Goal: Book appointment/travel/reservation

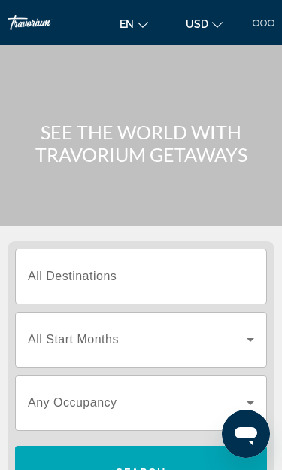
click at [183, 285] on input "Destination All Destinations" at bounding box center [141, 277] width 227 height 18
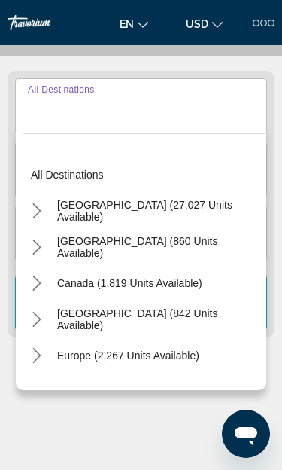
scroll to position [187, 0]
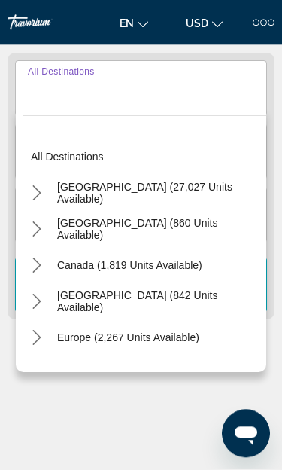
click at [202, 201] on span "Select destination: United States (27,027 units available)" at bounding box center [158, 193] width 217 height 36
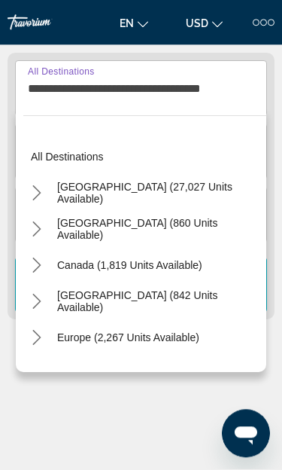
scroll to position [188, 0]
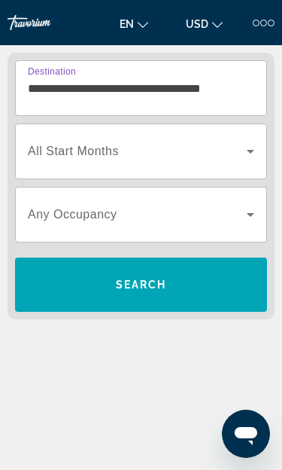
click at [236, 93] on input "**********" at bounding box center [141, 89] width 227 height 18
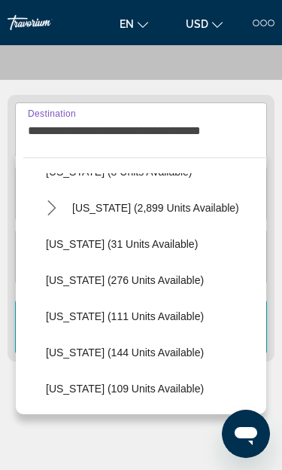
scroll to position [245, 0]
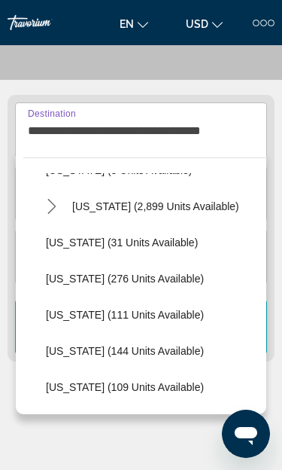
click at [164, 212] on span "Select destination: Florida (2,899 units available)" at bounding box center [156, 206] width 182 height 36
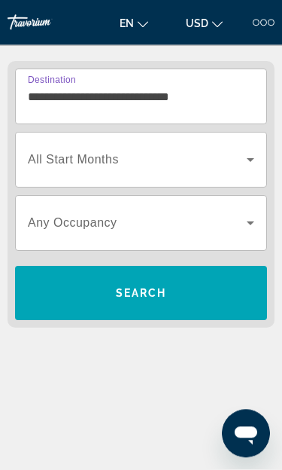
scroll to position [187, 0]
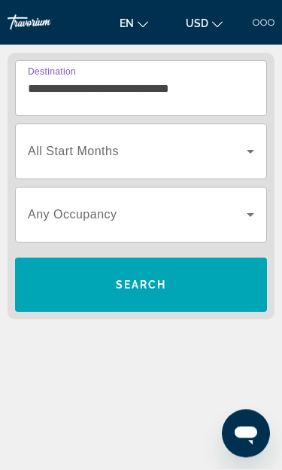
click at [190, 95] on input "**********" at bounding box center [141, 90] width 227 height 18
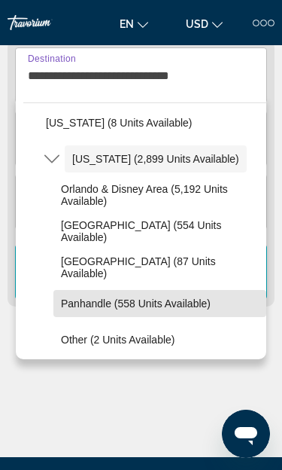
scroll to position [242, 0]
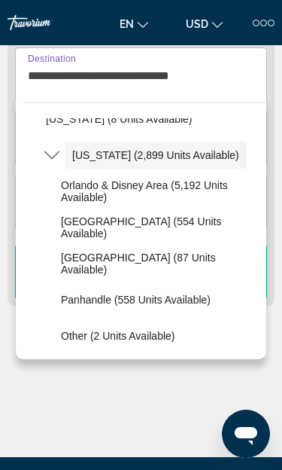
click at [175, 234] on span "Select destination: East Coast (554 units available)" at bounding box center [159, 227] width 213 height 36
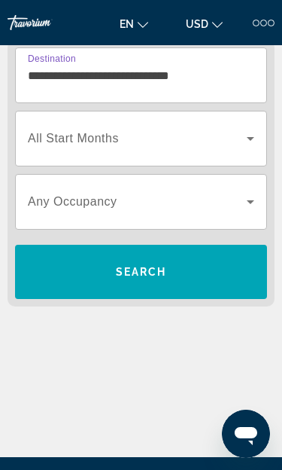
type input "**********"
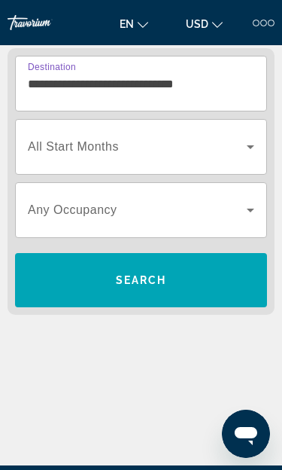
scroll to position [188, 0]
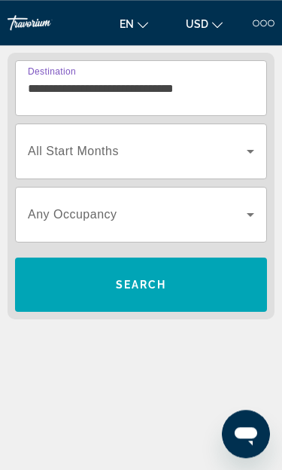
click at [248, 154] on icon "Search widget" at bounding box center [251, 151] width 18 height 18
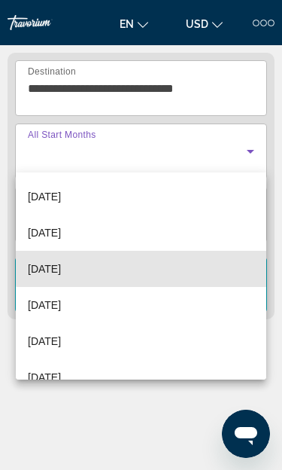
scroll to position [282, 0]
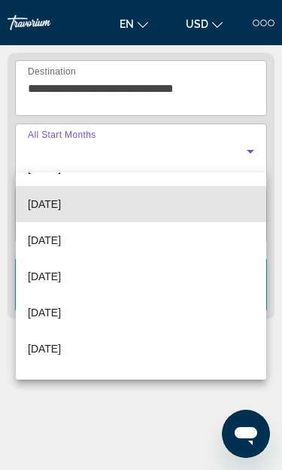
click at [183, 200] on mat-option "[DATE]" at bounding box center [141, 204] width 251 height 36
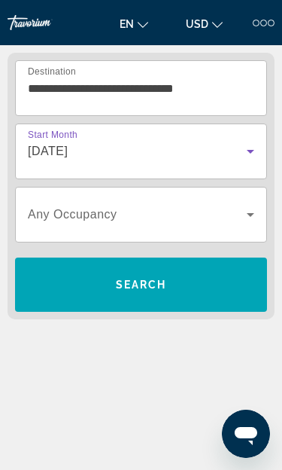
click at [251, 215] on icon "Search widget" at bounding box center [251, 215] width 8 height 4
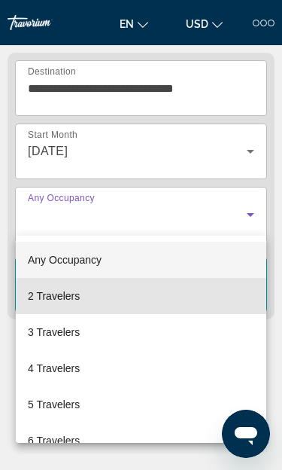
click at [160, 305] on mat-option "2 Travelers" at bounding box center [141, 296] width 251 height 36
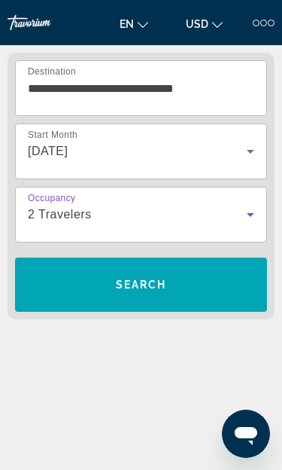
click at [190, 290] on span "Search" at bounding box center [141, 285] width 252 height 36
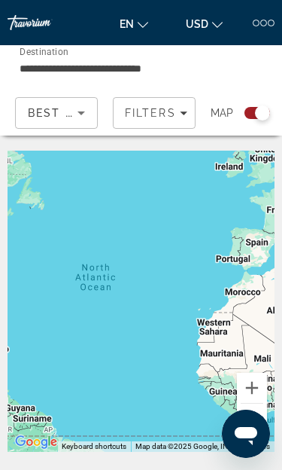
click at [51, 69] on input "**********" at bounding box center [98, 68] width 156 height 18
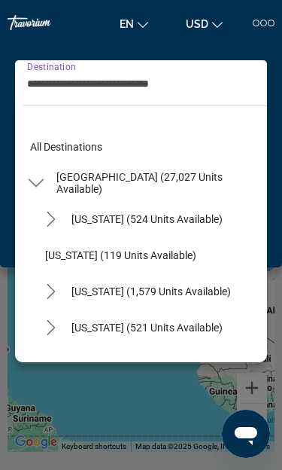
scroll to position [234, 0]
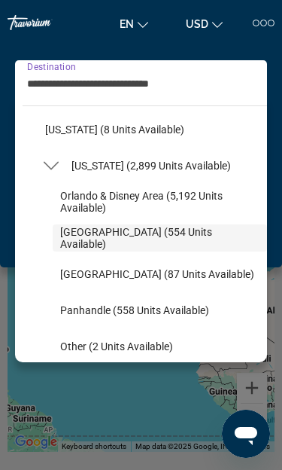
click at [81, 277] on span "West Coast (87 units available)" at bounding box center [157, 274] width 194 height 12
type input "**********"
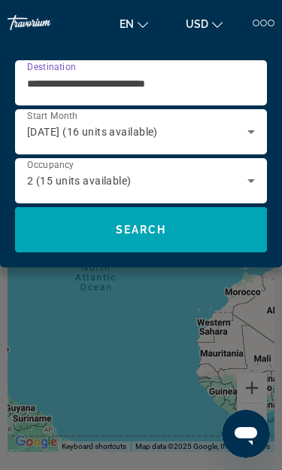
click at [173, 237] on span "Search" at bounding box center [141, 230] width 252 height 36
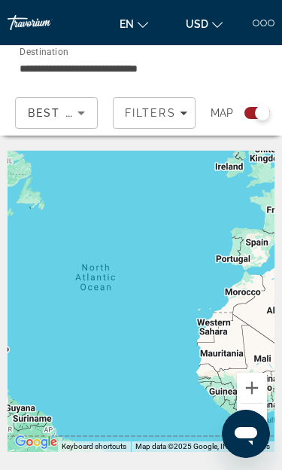
click at [49, 67] on input "**********" at bounding box center [98, 68] width 156 height 18
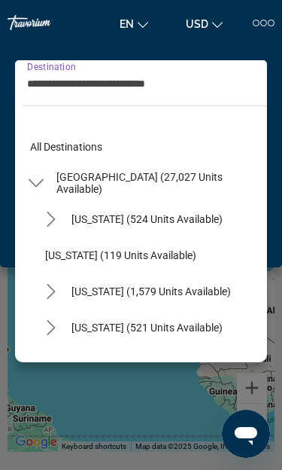
scroll to position [270, 0]
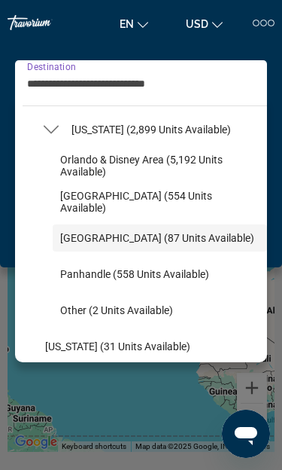
click at [67, 278] on span "Panhandle (558 units available)" at bounding box center [134, 274] width 149 height 12
type input "**********"
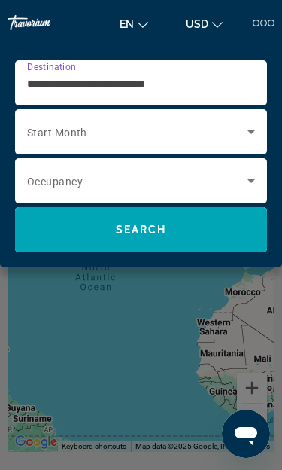
click at [251, 138] on icon "Search widget" at bounding box center [251, 132] width 18 height 18
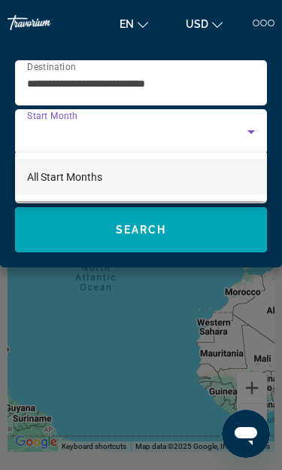
click at [41, 145] on div at bounding box center [141, 235] width 282 height 470
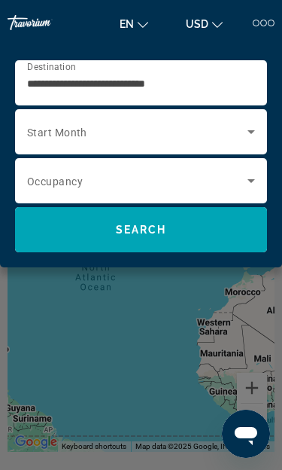
click at [255, 137] on icon "Search widget" at bounding box center [251, 132] width 18 height 18
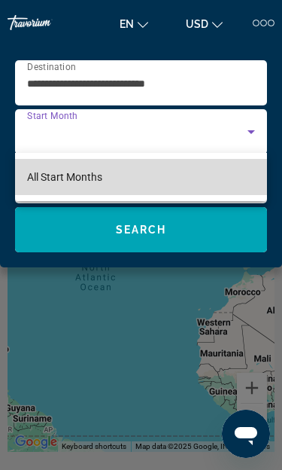
click at [227, 181] on mat-option "All Start Months" at bounding box center [141, 177] width 252 height 36
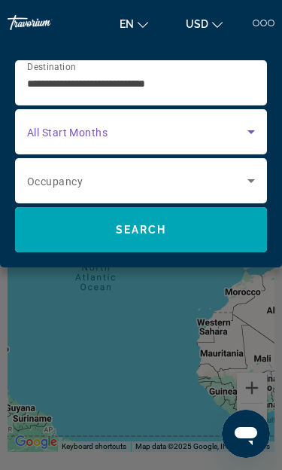
click at [258, 126] on icon "Search widget" at bounding box center [251, 132] width 18 height 18
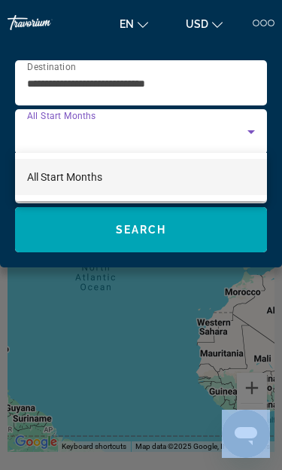
click at [233, 148] on div at bounding box center [141, 235] width 282 height 470
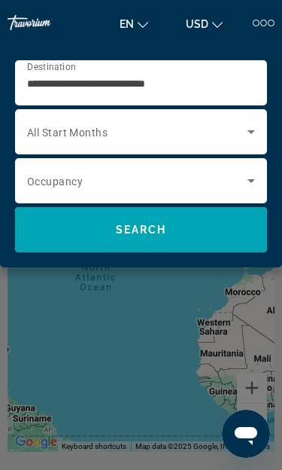
click at [257, 187] on icon "Search widget" at bounding box center [251, 181] width 18 height 18
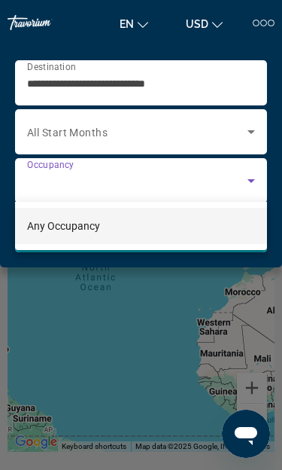
click at [248, 138] on div at bounding box center [141, 235] width 282 height 470
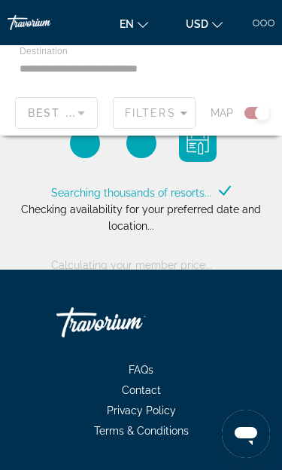
click at [44, 72] on div "Main content" at bounding box center [141, 90] width 282 height 90
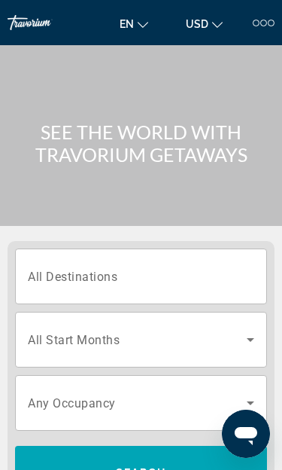
click at [239, 282] on input "Destination All Destinations" at bounding box center [141, 277] width 227 height 18
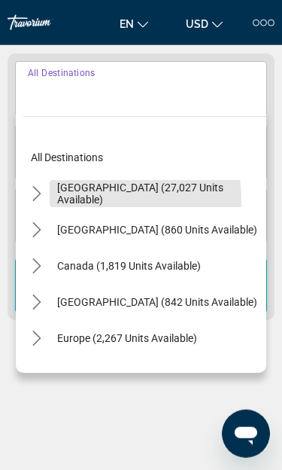
scroll to position [188, 0]
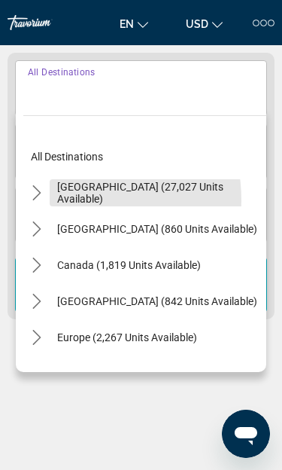
click at [59, 200] on span "Select destination: United States (27,027 units available)" at bounding box center [158, 193] width 217 height 36
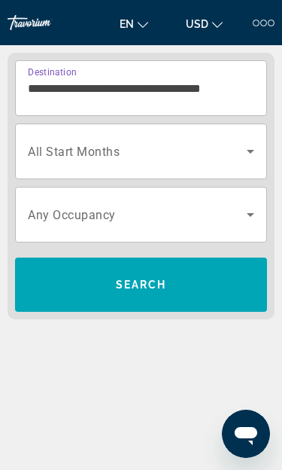
click at [43, 89] on input "**********" at bounding box center [141, 89] width 227 height 18
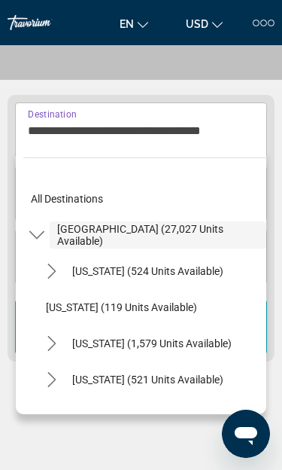
scroll to position [0, 0]
click at [36, 238] on icon "Toggle United States (27,027 units available) submenu" at bounding box center [36, 235] width 15 height 8
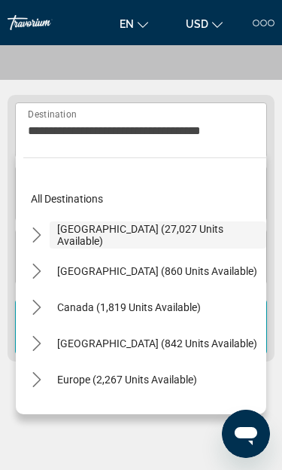
click at [45, 275] on mat-icon "Toggle Mexico (860 units available) submenu" at bounding box center [36, 271] width 26 height 26
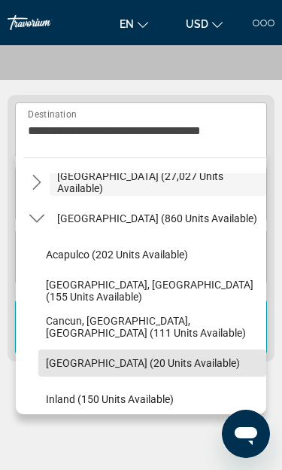
scroll to position [50, 0]
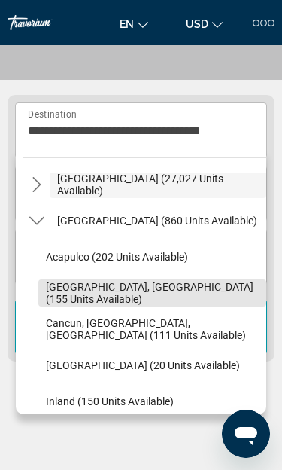
click at [193, 285] on span "Baja Peninsula, Los Cabos (155 units available)" at bounding box center [152, 293] width 213 height 24
type input "**********"
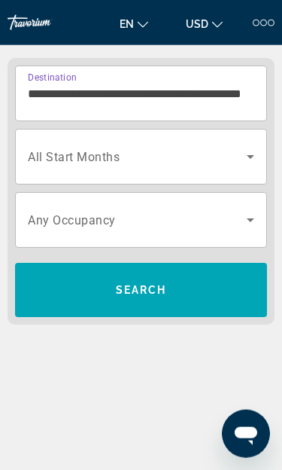
scroll to position [187, 0]
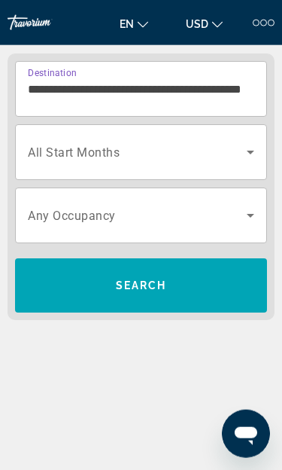
click at [255, 145] on icon "Search widget" at bounding box center [251, 152] width 18 height 18
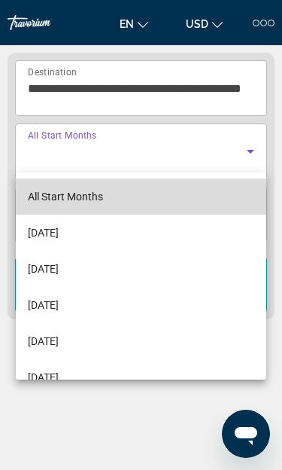
click at [183, 200] on mat-option "All Start Months" at bounding box center [141, 196] width 251 height 36
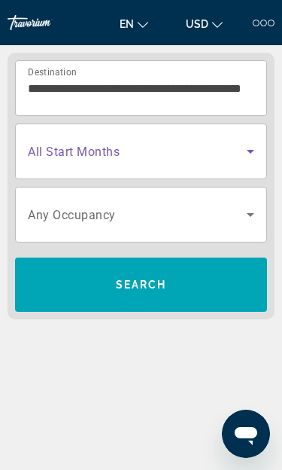
click at [250, 216] on icon "Search widget" at bounding box center [251, 215] width 8 height 4
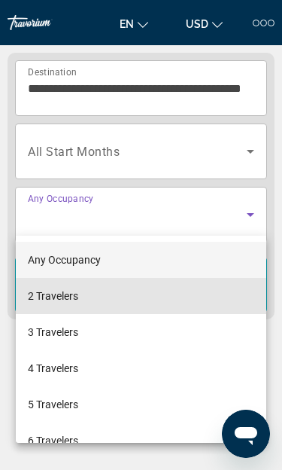
click at [166, 305] on mat-option "2 Travelers" at bounding box center [141, 296] width 251 height 36
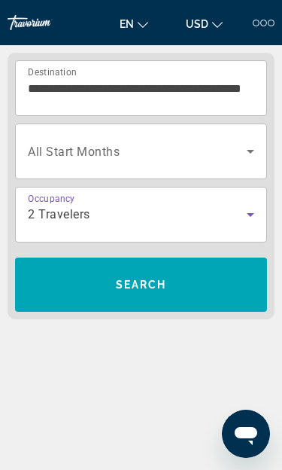
click at [196, 294] on span "Search" at bounding box center [141, 285] width 252 height 36
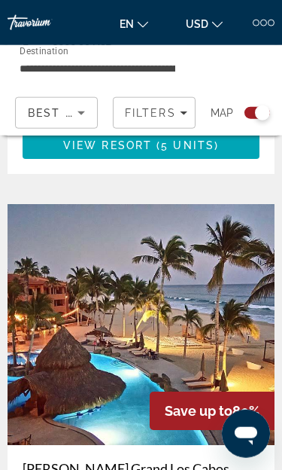
scroll to position [5034, 0]
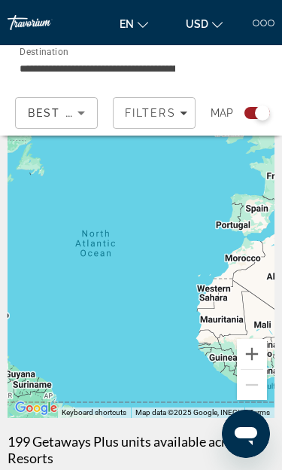
scroll to position [0, 0]
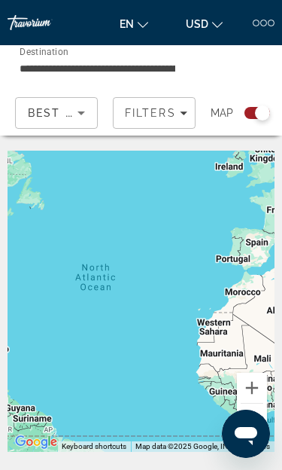
click at [175, 69] on input "**********" at bounding box center [98, 68] width 156 height 18
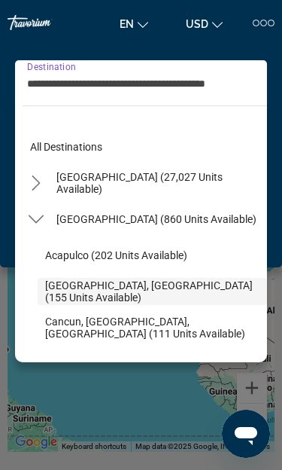
scroll to position [53, 0]
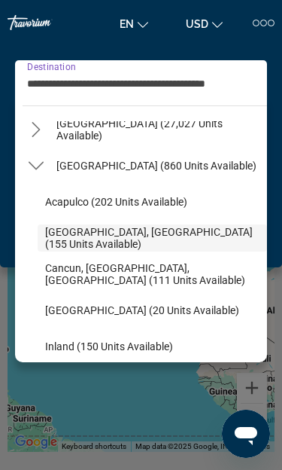
click at [32, 163] on icon "Toggle Mexico (860 units available) submenu" at bounding box center [36, 165] width 15 height 15
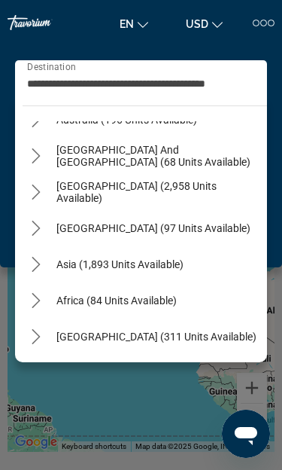
scroll to position [244, 0]
click at [187, 233] on span "[GEOGRAPHIC_DATA] (97 units available)" at bounding box center [153, 228] width 194 height 12
type input "**********"
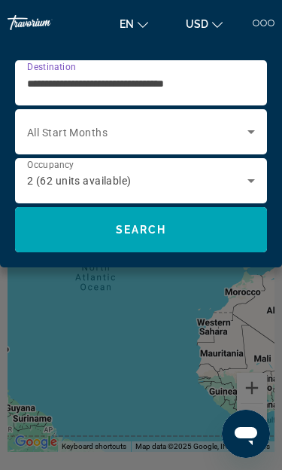
click at [263, 23] on div at bounding box center [263, 23] width 7 height 7
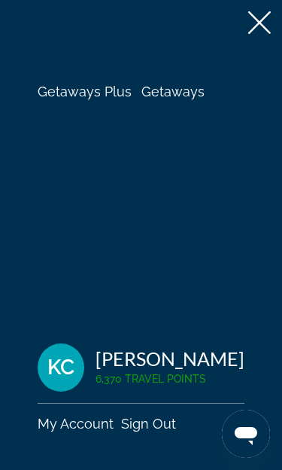
click at [93, 94] on span "Getaways Plus" at bounding box center [85, 92] width 94 height 16
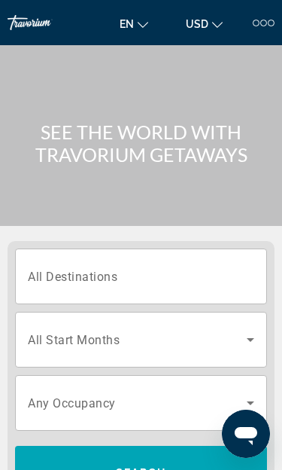
click at [230, 278] on input "Destination All Destinations" at bounding box center [141, 277] width 227 height 18
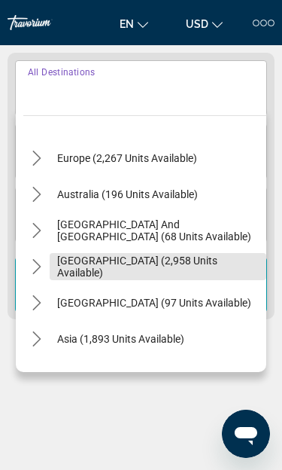
scroll to position [183, 0]
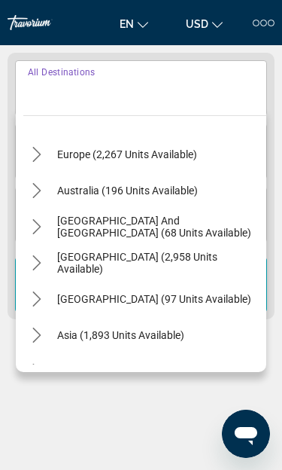
click at [52, 222] on span "Select destination: South Pacific and Oceania (68 units available)" at bounding box center [158, 227] width 217 height 36
type input "**********"
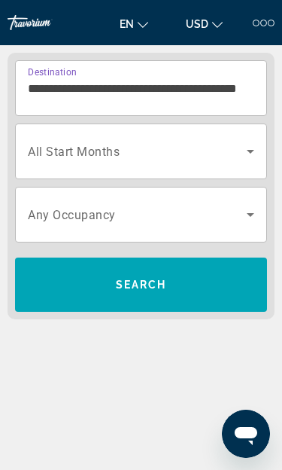
click at [246, 157] on icon "Search widget" at bounding box center [251, 151] width 18 height 18
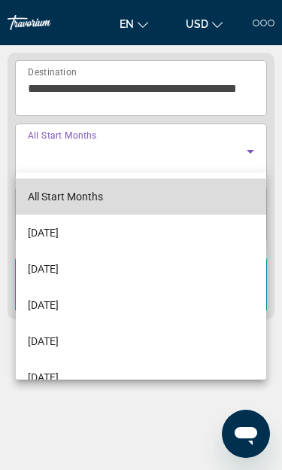
click at [217, 189] on mat-option "All Start Months" at bounding box center [141, 196] width 251 height 36
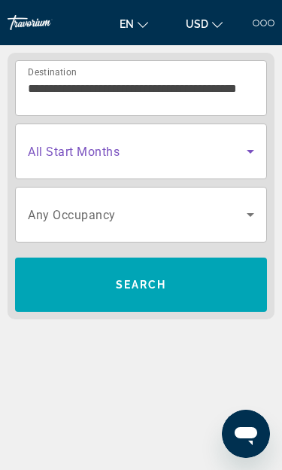
click at [257, 215] on icon "Search widget" at bounding box center [251, 215] width 18 height 18
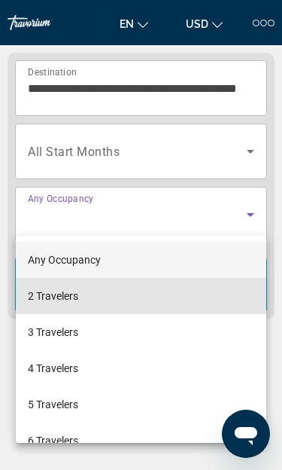
click at [194, 295] on mat-option "2 Travelers" at bounding box center [141, 296] width 251 height 36
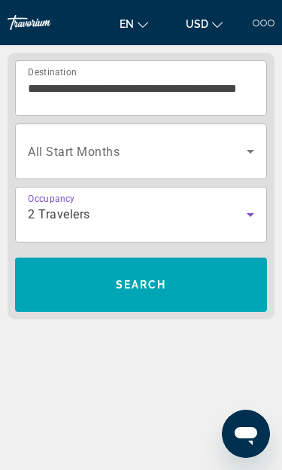
click at [207, 288] on span "Search" at bounding box center [141, 285] width 252 height 36
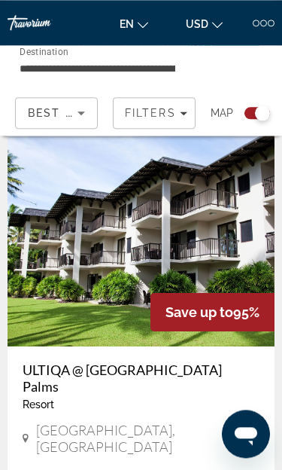
scroll to position [979, 0]
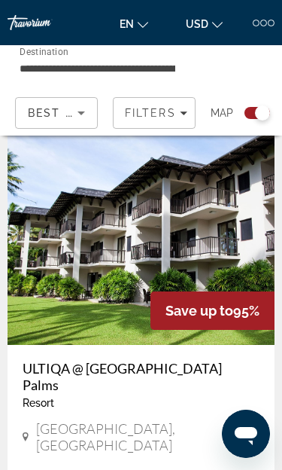
click at [222, 267] on img "Main content" at bounding box center [141, 224] width 267 height 241
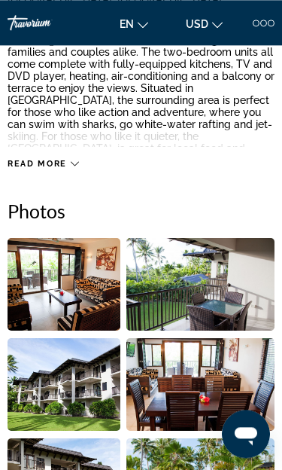
click at [78, 290] on img "Open full-screen image slider" at bounding box center [64, 284] width 113 height 93
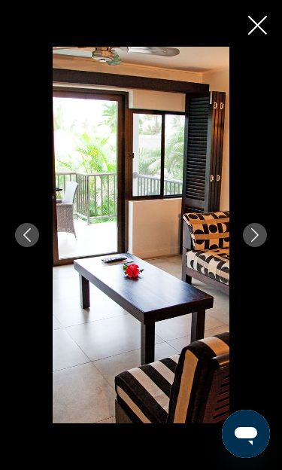
click at [255, 242] on icon "Next image" at bounding box center [255, 235] width 14 height 14
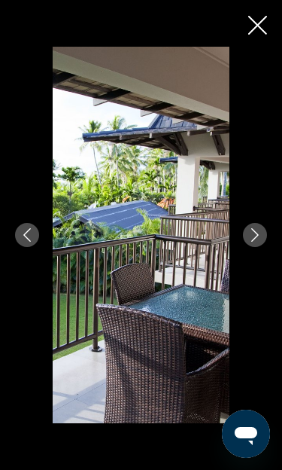
click at [257, 242] on icon "Next image" at bounding box center [255, 235] width 14 height 14
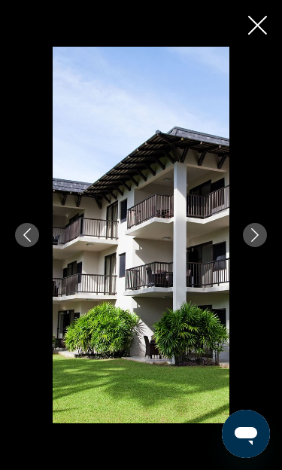
click at [257, 247] on button "Next image" at bounding box center [255, 235] width 24 height 24
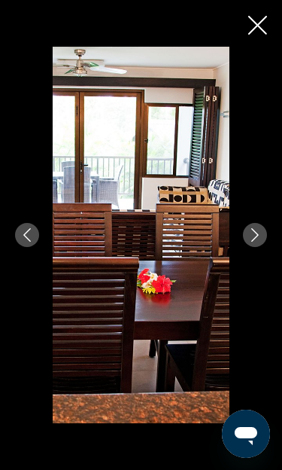
click at [257, 242] on icon "Next image" at bounding box center [255, 235] width 14 height 14
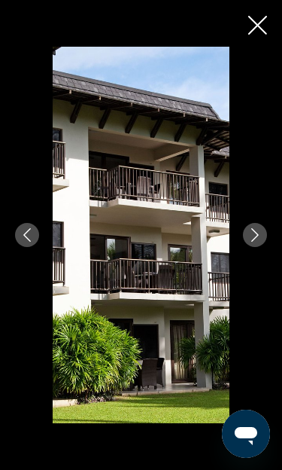
click at [257, 242] on icon "Next image" at bounding box center [255, 235] width 14 height 14
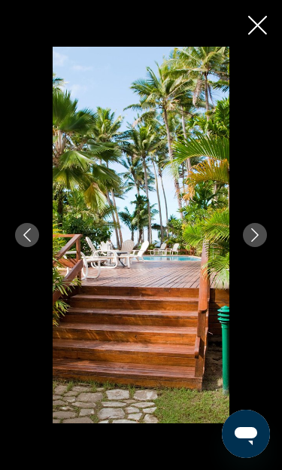
click at [252, 242] on icon "Next image" at bounding box center [255, 235] width 14 height 14
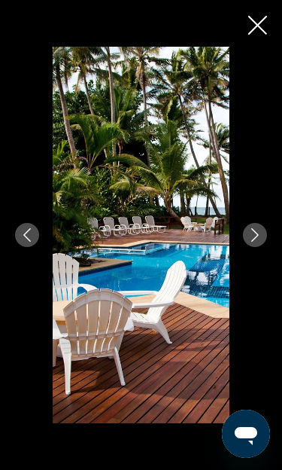
click at [259, 242] on icon "Next image" at bounding box center [255, 235] width 14 height 14
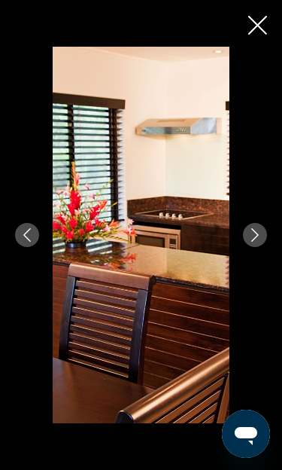
click at [261, 247] on button "Next image" at bounding box center [255, 235] width 24 height 24
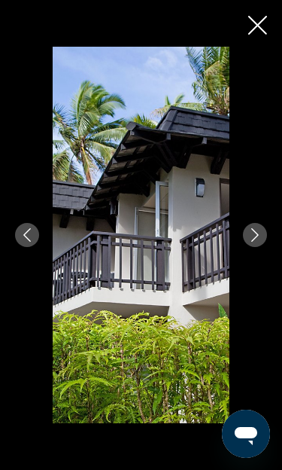
click at [260, 242] on icon "Next image" at bounding box center [255, 235] width 14 height 14
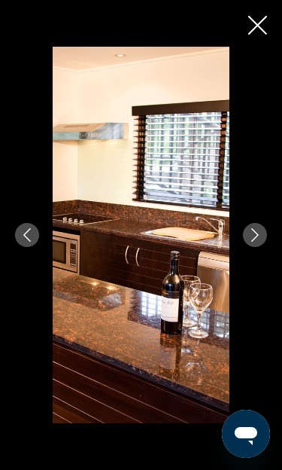
click at [260, 242] on icon "Next image" at bounding box center [255, 235] width 14 height 14
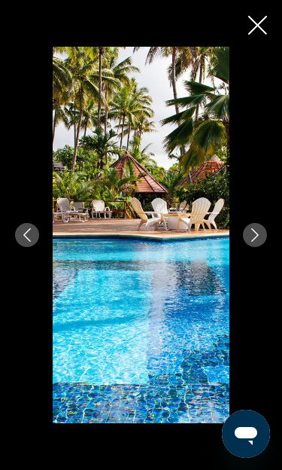
click at [263, 247] on button "Next image" at bounding box center [255, 235] width 24 height 24
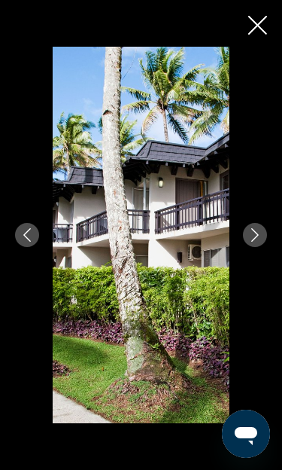
click at [263, 247] on button "Next image" at bounding box center [255, 235] width 24 height 24
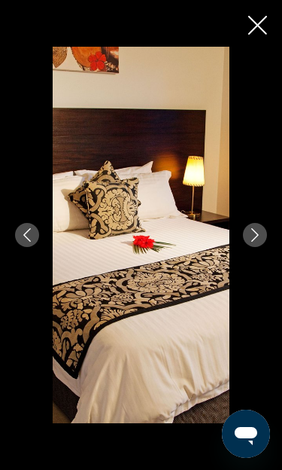
click at [263, 247] on button "Next image" at bounding box center [255, 235] width 24 height 24
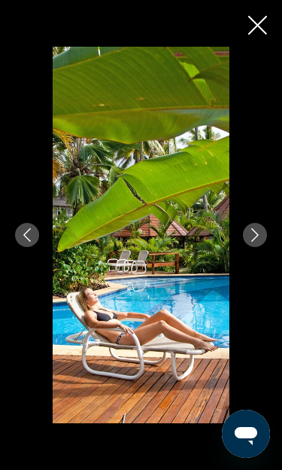
click at [264, 247] on button "Next image" at bounding box center [255, 235] width 24 height 24
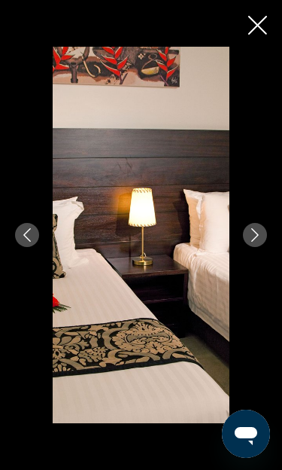
click at [262, 247] on button "Next image" at bounding box center [255, 235] width 24 height 24
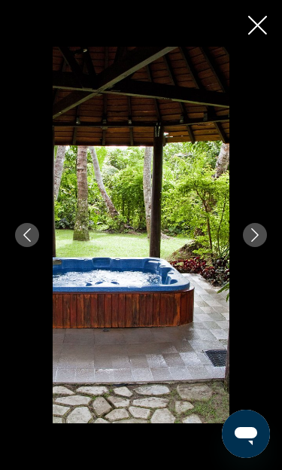
click at [261, 242] on icon "Next image" at bounding box center [255, 235] width 14 height 14
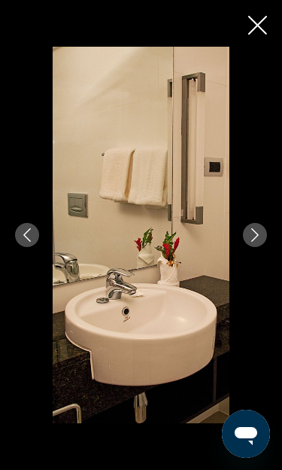
click at [262, 247] on button "Next image" at bounding box center [255, 235] width 24 height 24
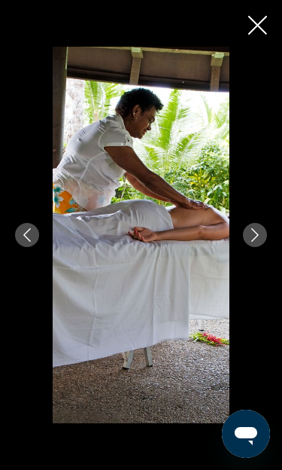
click at [262, 247] on button "Next image" at bounding box center [255, 235] width 24 height 24
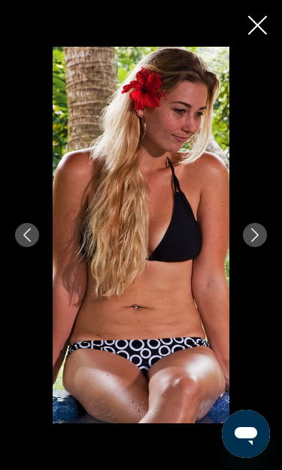
click at [262, 247] on button "Next image" at bounding box center [255, 235] width 24 height 24
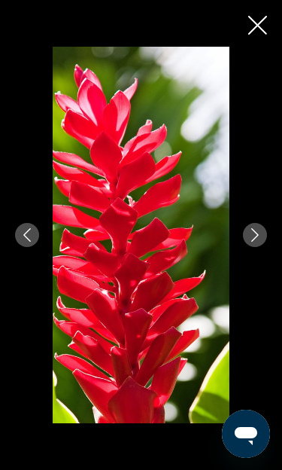
click at [261, 242] on icon "Next image" at bounding box center [255, 235] width 14 height 14
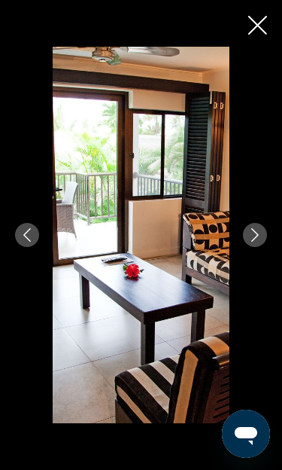
click at [261, 242] on icon "Next image" at bounding box center [255, 235] width 14 height 14
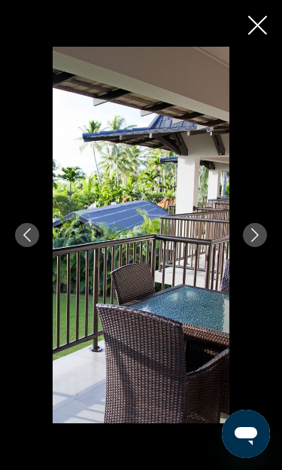
click at [258, 242] on icon "Next image" at bounding box center [255, 235] width 14 height 14
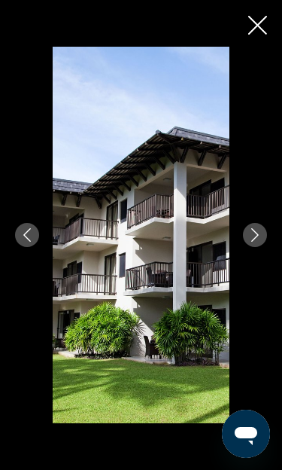
click at [258, 242] on icon "Next image" at bounding box center [255, 235] width 14 height 14
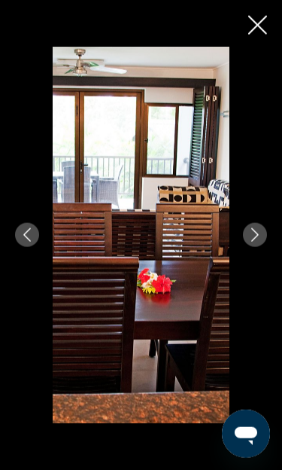
click at [258, 32] on icon "Close slideshow" at bounding box center [257, 25] width 19 height 19
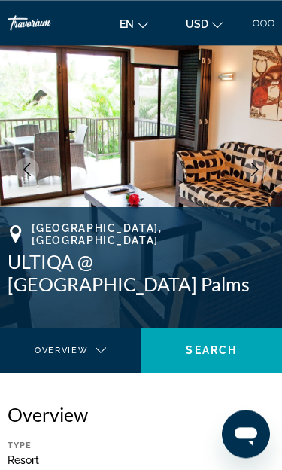
scroll to position [0, 0]
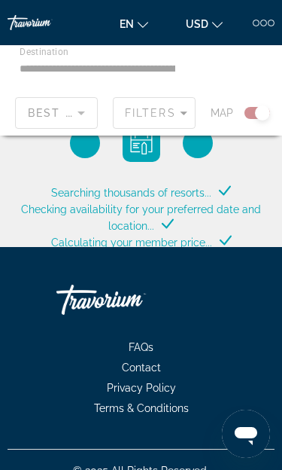
click at [191, 118] on div "Main content" at bounding box center [141, 90] width 282 height 90
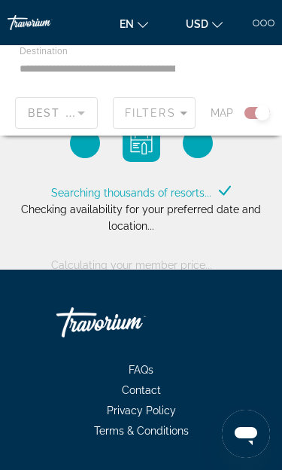
click at [184, 114] on div "Main content" at bounding box center [141, 90] width 282 height 90
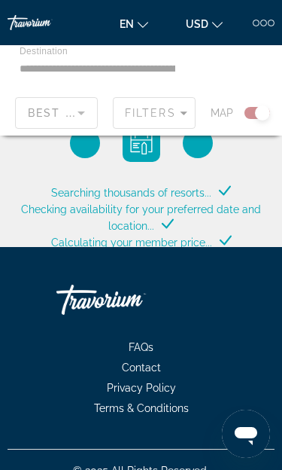
click at [172, 69] on div "Main content" at bounding box center [141, 90] width 282 height 90
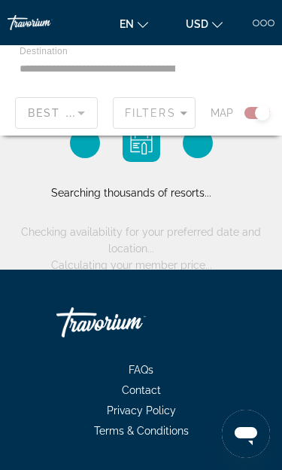
click at [173, 74] on div "Main content" at bounding box center [141, 90] width 282 height 90
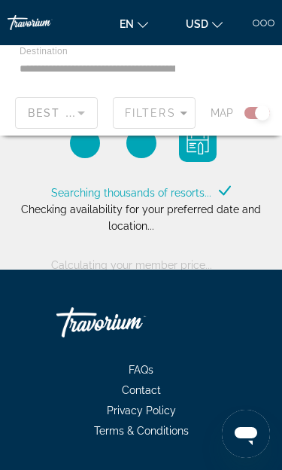
click at [160, 72] on div "Main content" at bounding box center [141, 90] width 282 height 90
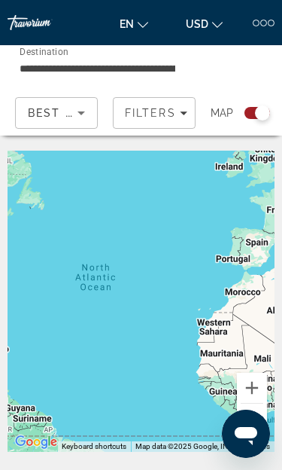
click at [89, 116] on icon "Sort by" at bounding box center [81, 113] width 18 height 18
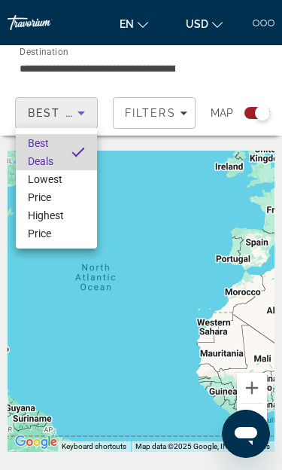
click at [66, 144] on mat-option "Best Deals" at bounding box center [56, 152] width 81 height 36
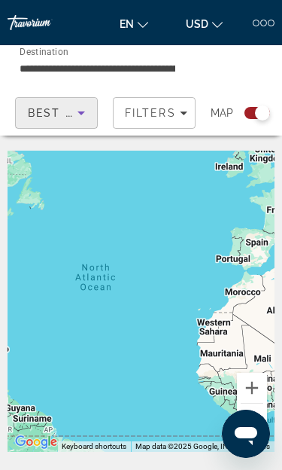
click at [187, 114] on span "Filters" at bounding box center [154, 113] width 81 height 36
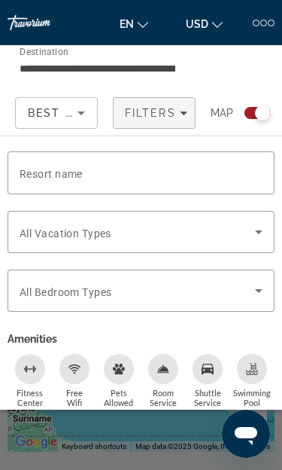
click at [175, 65] on input "**********" at bounding box center [98, 68] width 156 height 18
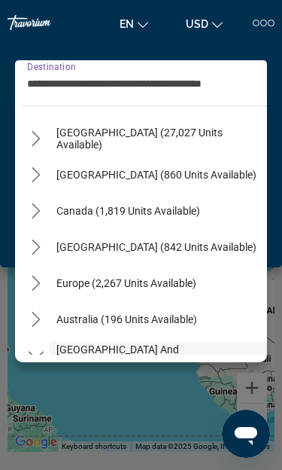
scroll to position [43, 0]
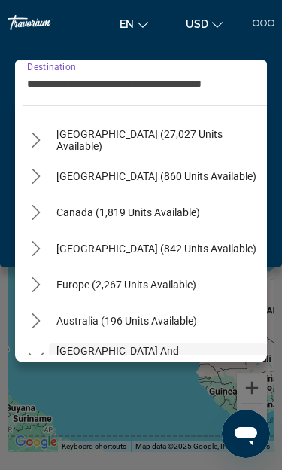
click at [196, 242] on span "[GEOGRAPHIC_DATA] (842 units available)" at bounding box center [156, 248] width 200 height 12
type input "**********"
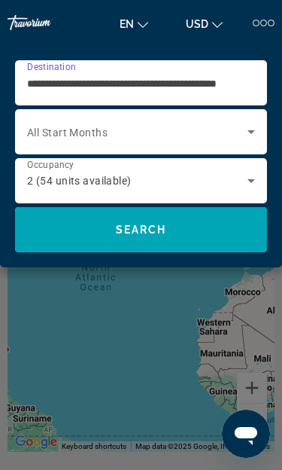
click at [257, 131] on icon "Search widget" at bounding box center [251, 132] width 18 height 18
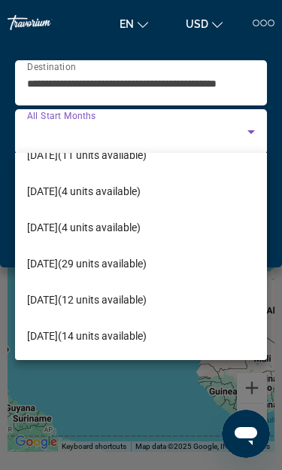
scroll to position [58, 0]
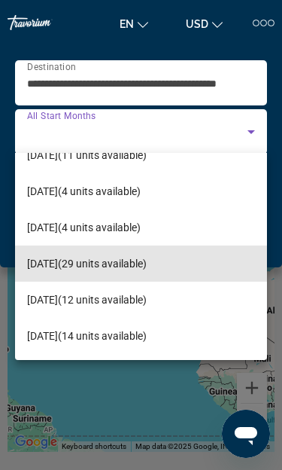
click at [147, 266] on span "May 2026 (29 units available)" at bounding box center [87, 263] width 120 height 18
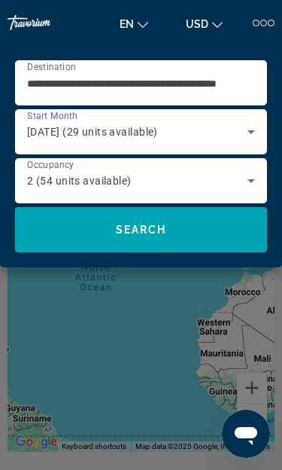
click at [209, 232] on span "Search" at bounding box center [141, 230] width 252 height 36
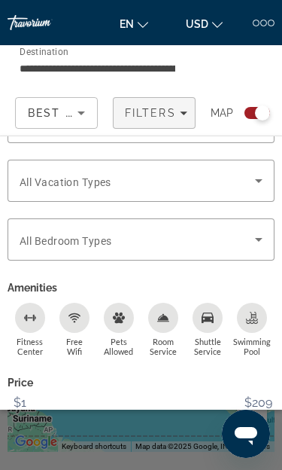
scroll to position [50, 0]
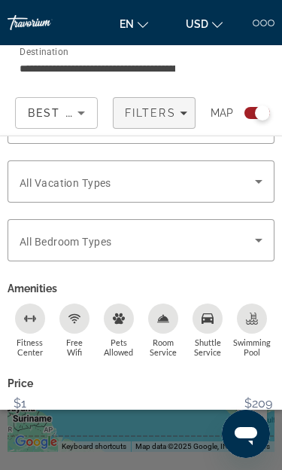
click at [171, 463] on span "Show Results" at bounding box center [180, 467] width 101 height 12
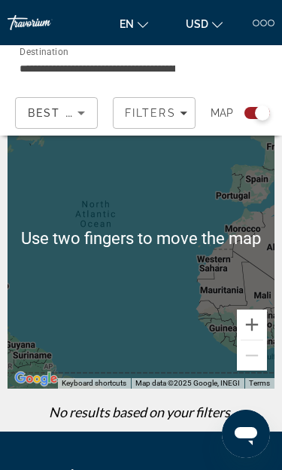
scroll to position [0, 0]
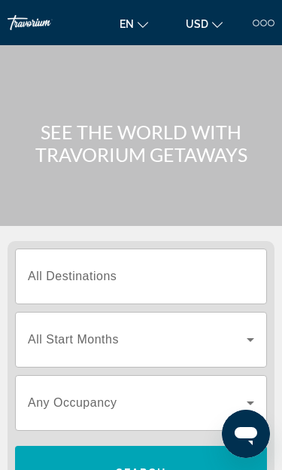
click at [255, 33] on div "en English Español Français Italiano Português русский USD USD ($) MXN (Mex$) C…" at bounding box center [193, 23] width 163 height 24
click at [253, 23] on div at bounding box center [256, 23] width 7 height 7
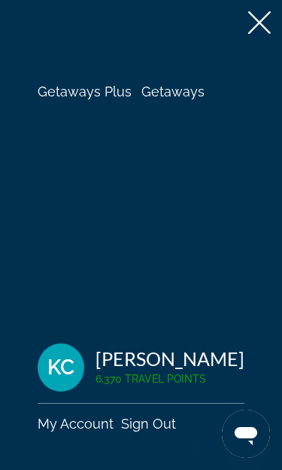
click at [96, 97] on span "Getaways Plus" at bounding box center [85, 92] width 94 height 16
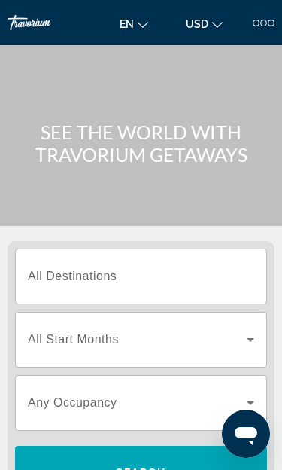
click at [204, 280] on input "Destination All Destinations" at bounding box center [141, 277] width 227 height 18
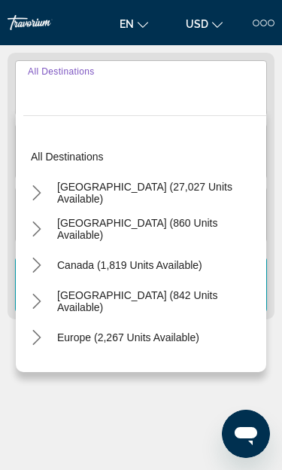
click at [267, 26] on div at bounding box center [264, 23] width 22 height 7
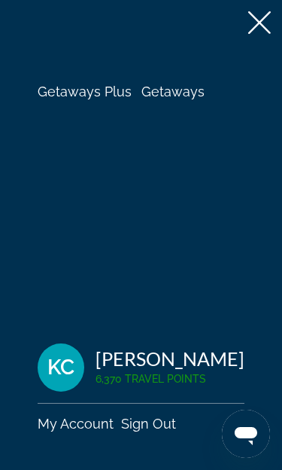
click at [195, 96] on span "Getaways" at bounding box center [173, 92] width 63 height 16
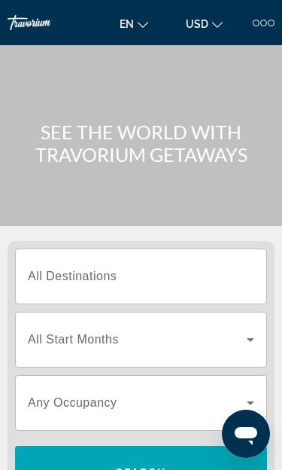
click at [202, 270] on input "Destination All Destinations" at bounding box center [141, 277] width 227 height 18
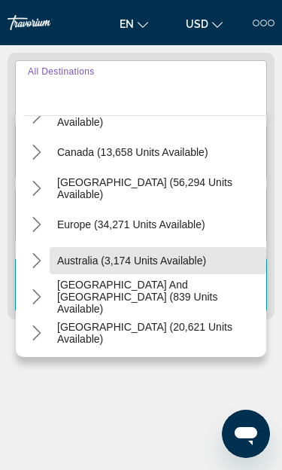
scroll to position [99, 0]
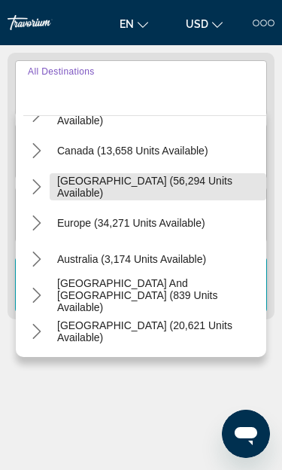
click at [221, 188] on span "[GEOGRAPHIC_DATA] (56,294 units available)" at bounding box center [158, 187] width 202 height 24
type input "**********"
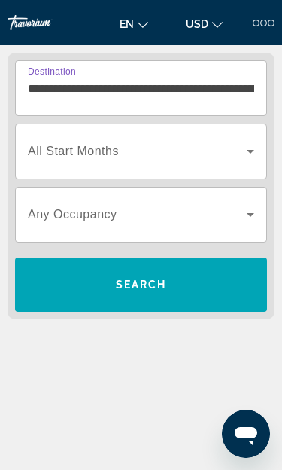
click at [252, 155] on icon "Search widget" at bounding box center [251, 151] width 18 height 18
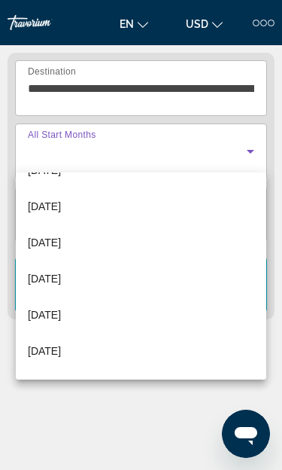
scroll to position [279, 0]
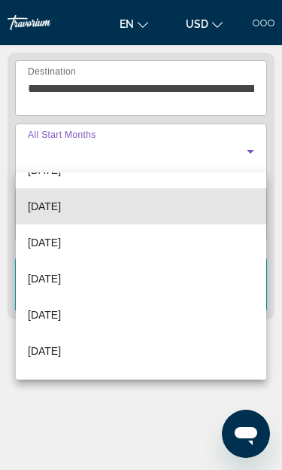
click at [169, 215] on mat-option "[DATE]" at bounding box center [141, 206] width 251 height 36
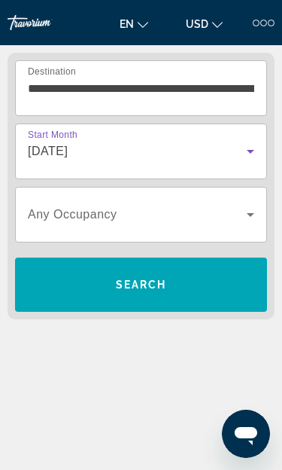
click at [243, 221] on icon "Search widget" at bounding box center [251, 215] width 18 height 18
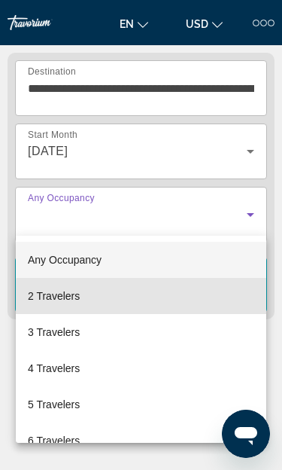
click at [187, 303] on mat-option "2 Travelers" at bounding box center [141, 296] width 251 height 36
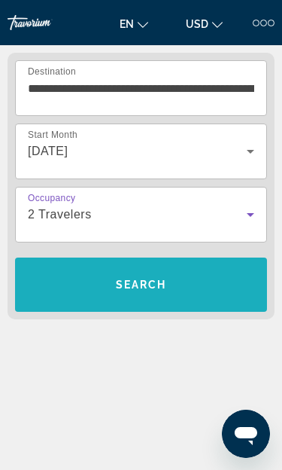
click at [214, 294] on span "Search" at bounding box center [141, 285] width 252 height 36
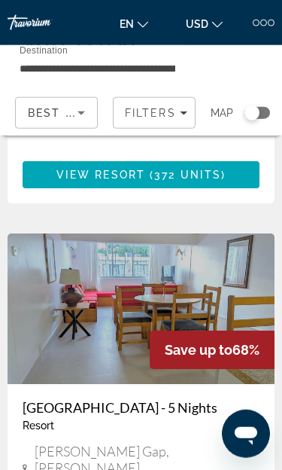
scroll to position [5498, 0]
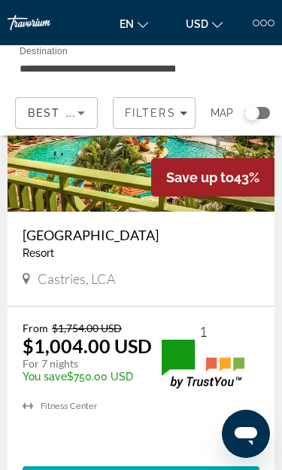
scroll to position [5711, 0]
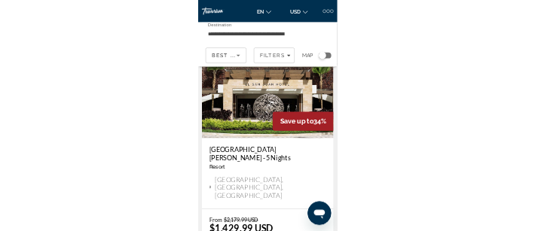
scroll to position [1512, 0]
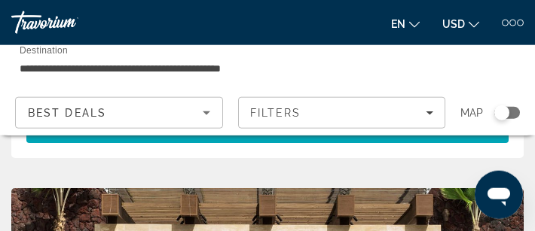
click at [282, 5] on mat-toolbar "Getaways Plus Getaways en English Español Français Italiano Português русский U…" at bounding box center [267, 22] width 535 height 45
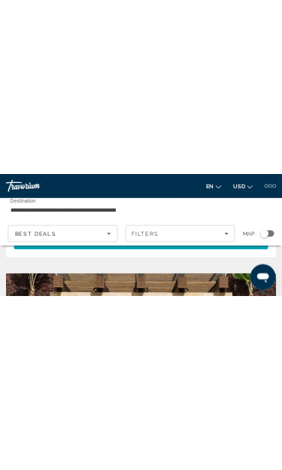
scroll to position [1578, 0]
